Goal: Information Seeking & Learning: Understand process/instructions

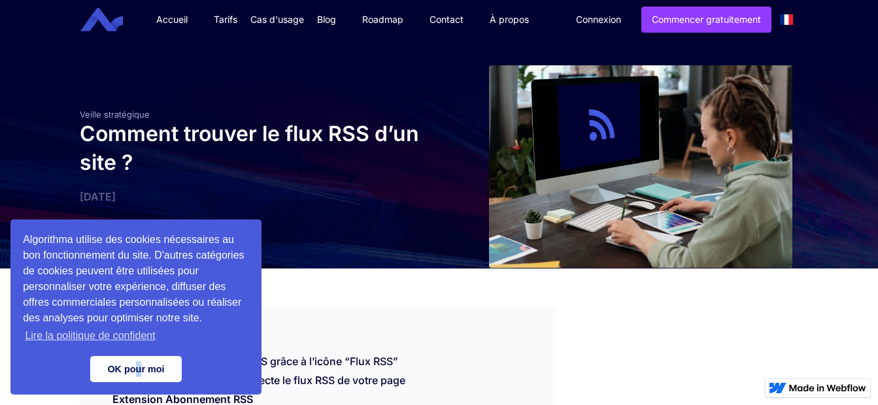
click at [140, 360] on link "OK pour moi" at bounding box center [136, 369] width 92 height 26
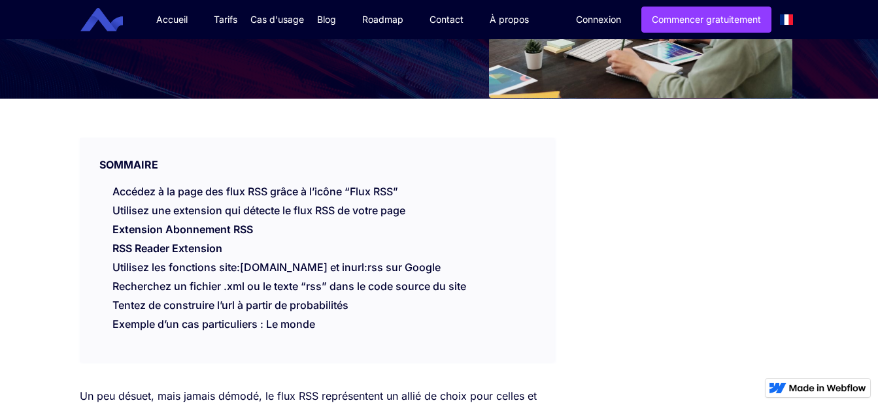
scroll to position [177, 0]
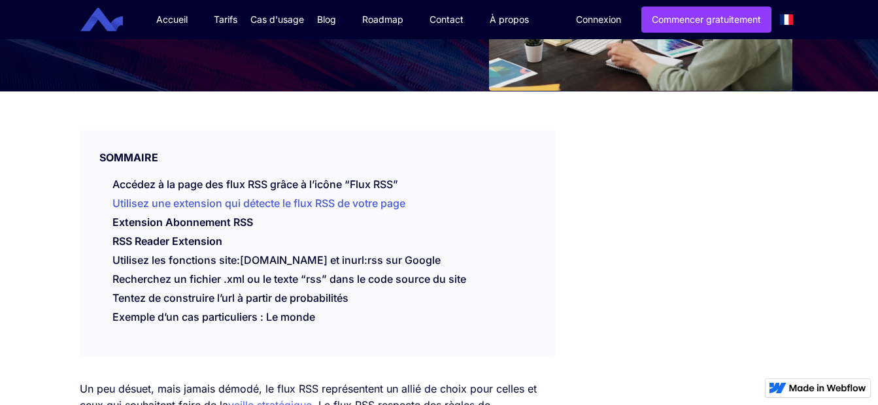
click at [225, 207] on link "Utilisez une extension qui détecte le flux RSS de votre page" at bounding box center [258, 203] width 293 height 13
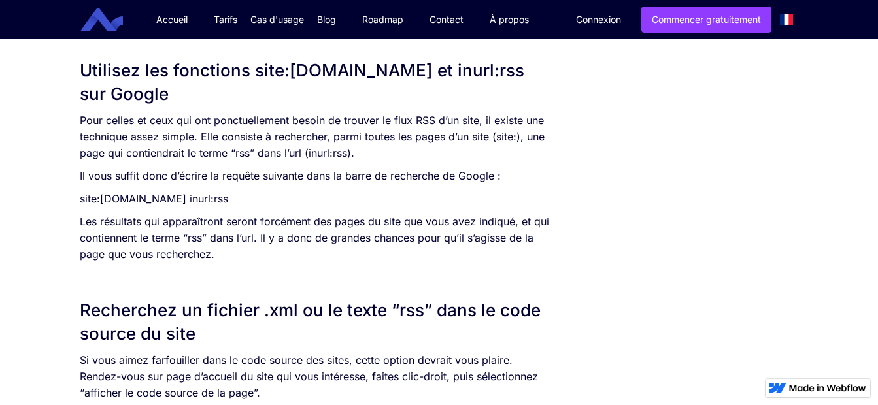
scroll to position [1357, 0]
click at [349, 151] on p "Pour celles et ceux qui ont ponctuellement besoin de trouver le flux RSS d’un s…" at bounding box center [317, 136] width 475 height 49
drag, startPoint x: 349, startPoint y: 151, endPoint x: 262, endPoint y: 201, distance: 100.2
click at [262, 201] on p "site:[DOMAIN_NAME] inurl:rss" at bounding box center [317, 198] width 475 height 16
click at [253, 201] on p "site:[DOMAIN_NAME] inurl:rss" at bounding box center [317, 198] width 475 height 16
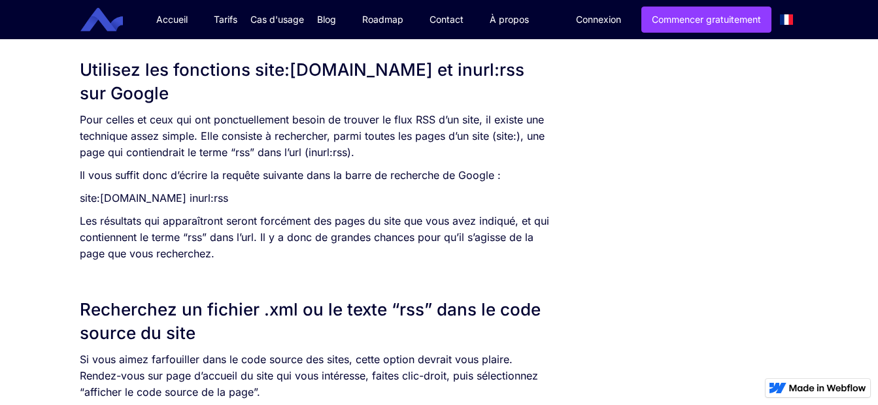
click at [252, 200] on p "site:[DOMAIN_NAME] inurl:rss" at bounding box center [317, 198] width 475 height 16
copy p "site:[DOMAIN_NAME] inurl:rss"
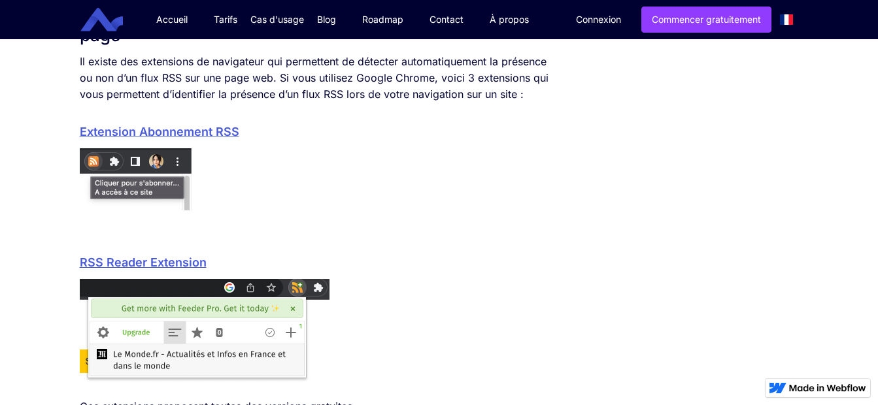
scroll to position [964, 0]
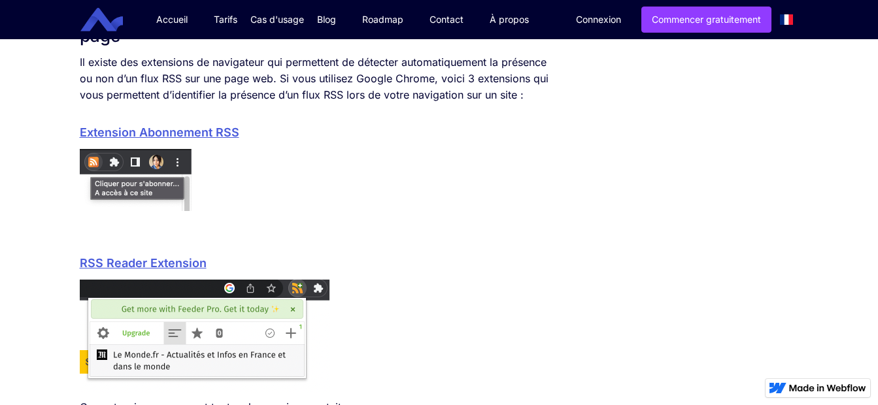
click at [227, 136] on link "Extension Abonnement RSS" at bounding box center [160, 133] width 160 height 14
